Goal: Task Accomplishment & Management: Use online tool/utility

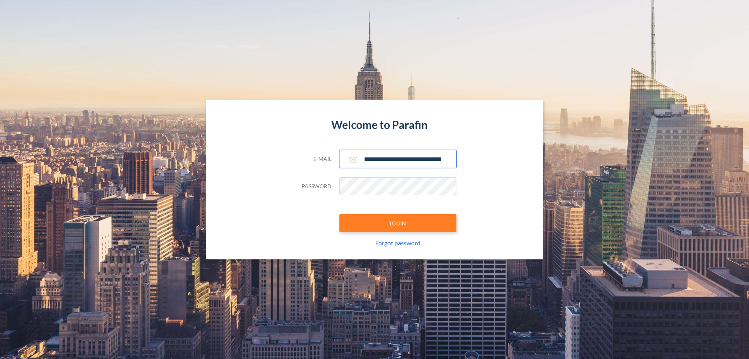
type input "**********"
click at [398, 223] on button "LOGIN" at bounding box center [398, 223] width 117 height 18
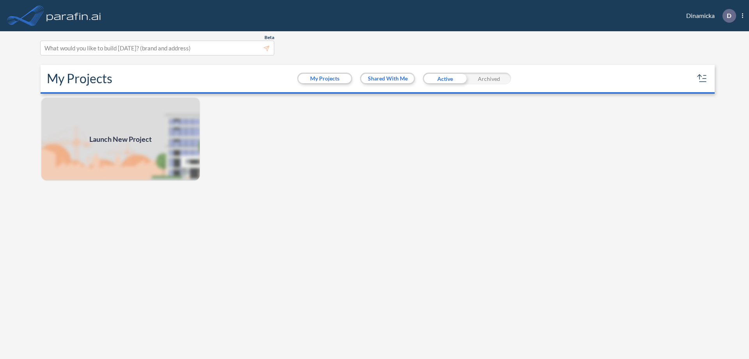
scroll to position [2, 0]
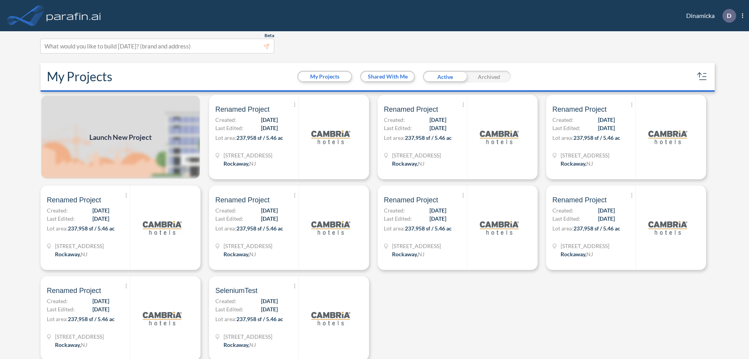
click at [121, 137] on span "Launch New Project" at bounding box center [120, 137] width 62 height 11
